Goal: Task Accomplishment & Management: Use online tool/utility

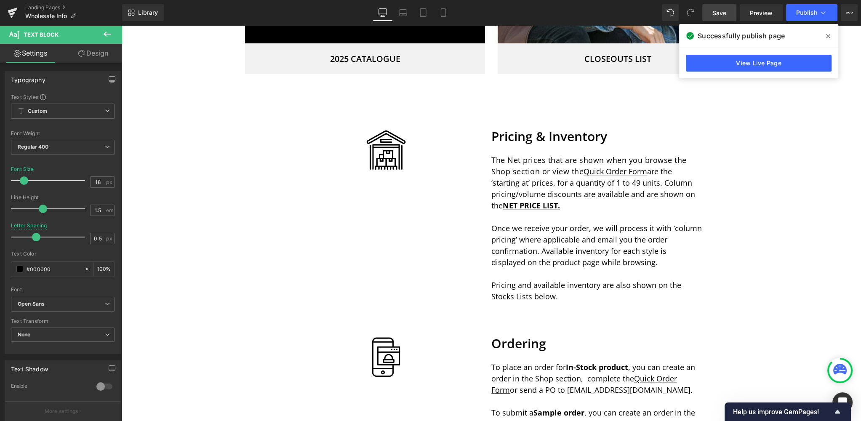
click at [720, 13] on span "Save" at bounding box center [720, 12] width 14 height 9
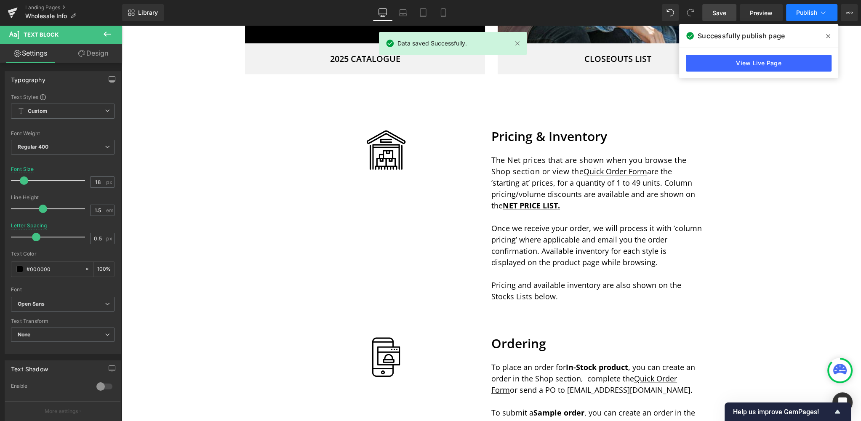
click at [808, 14] on span "Publish" at bounding box center [806, 12] width 21 height 7
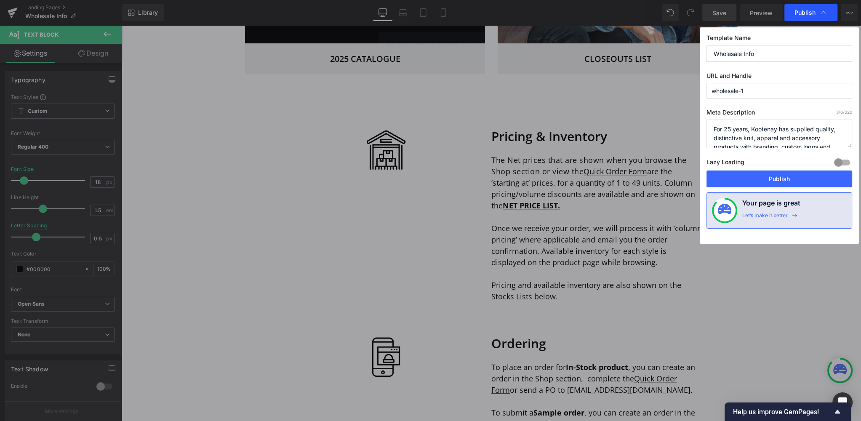
click at [806, 15] on span "Publish" at bounding box center [805, 13] width 21 height 8
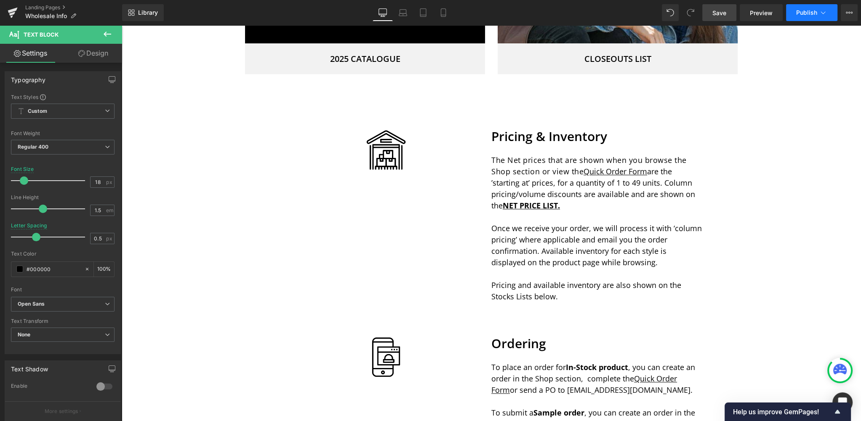
click at [807, 12] on span "Publish" at bounding box center [806, 12] width 21 height 7
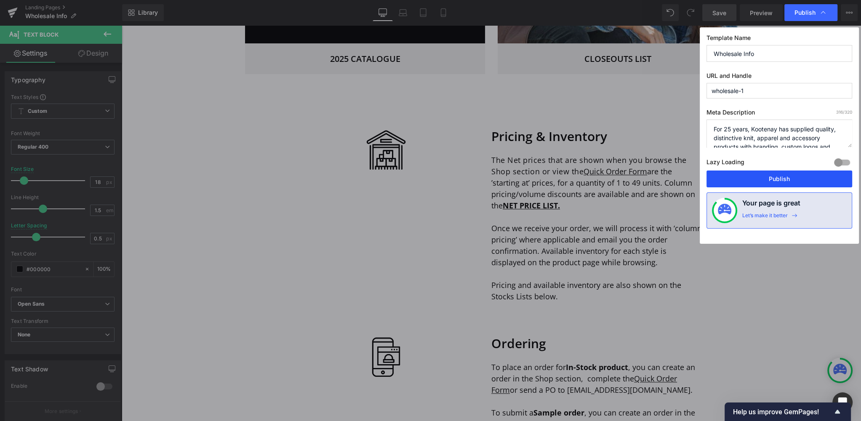
click at [779, 177] on button "Publish" at bounding box center [780, 179] width 146 height 17
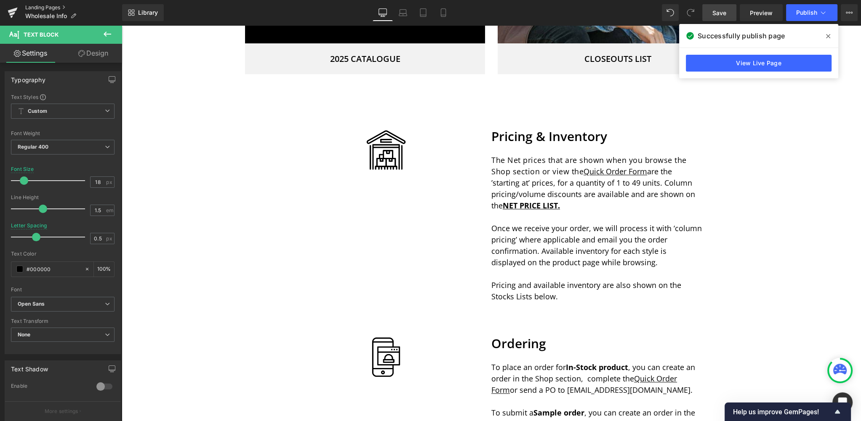
click at [41, 7] on link "Landing Pages" at bounding box center [73, 7] width 97 height 7
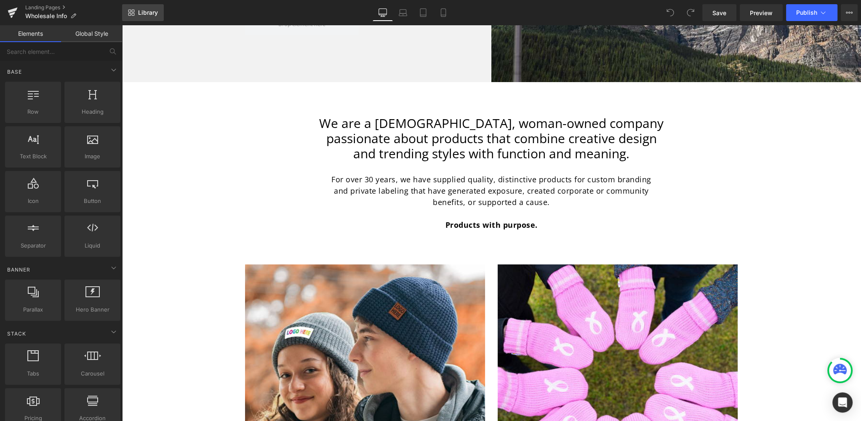
scroll to position [235, 0]
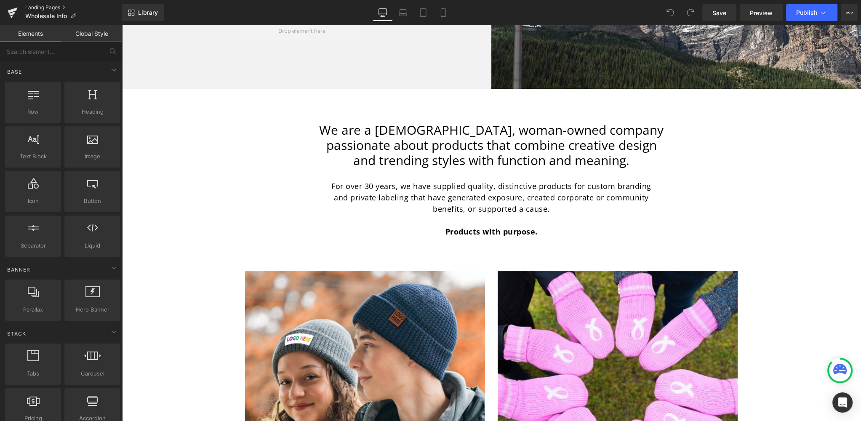
click at [51, 7] on link "Landing Pages" at bounding box center [73, 7] width 97 height 7
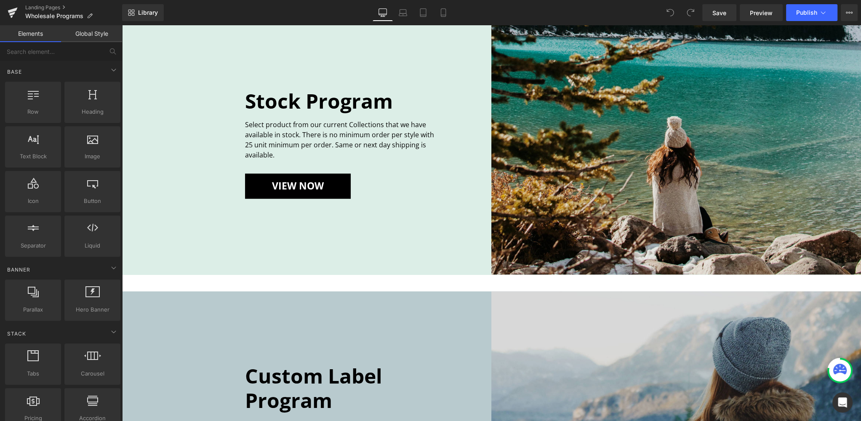
scroll to position [702, 0]
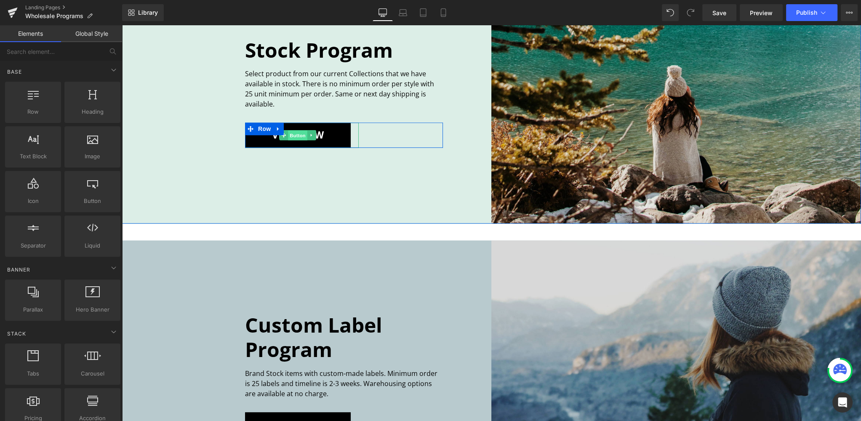
click at [296, 133] on span "Button" at bounding box center [297, 136] width 19 height 10
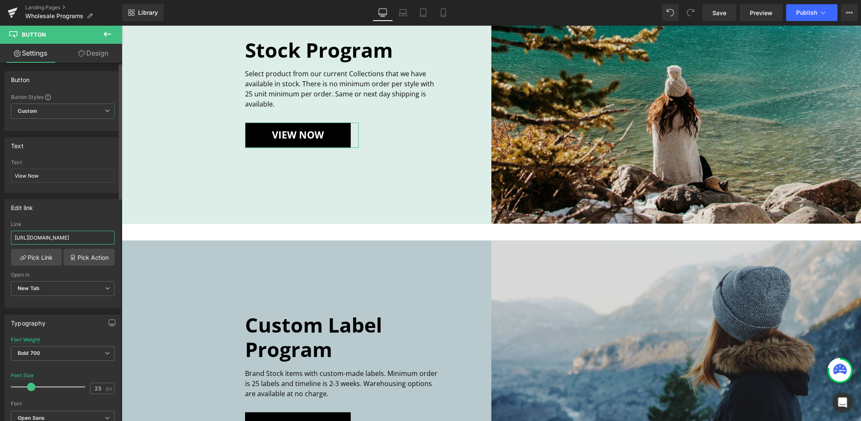
click at [53, 236] on input "https://www.dropbox.com/s/tl27p6z44ajv36f/KOOTENAY%20STOCK%20LIST%20-%20MSRP.pd…" at bounding box center [63, 238] width 104 height 14
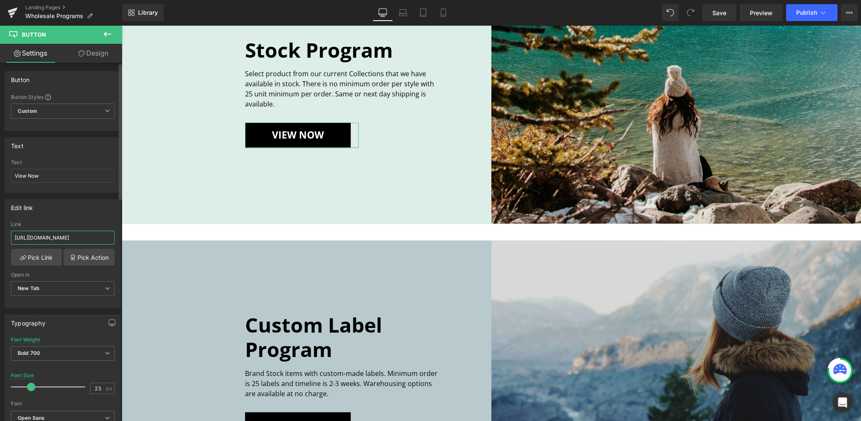
click at [73, 238] on input "https://www.dropbox.com/s/tl27p6z44ajv36f/KOOTENAY%20STOCK%20LIST%20-%20MSRP.pd…" at bounding box center [63, 238] width 104 height 14
